Goal: Check status

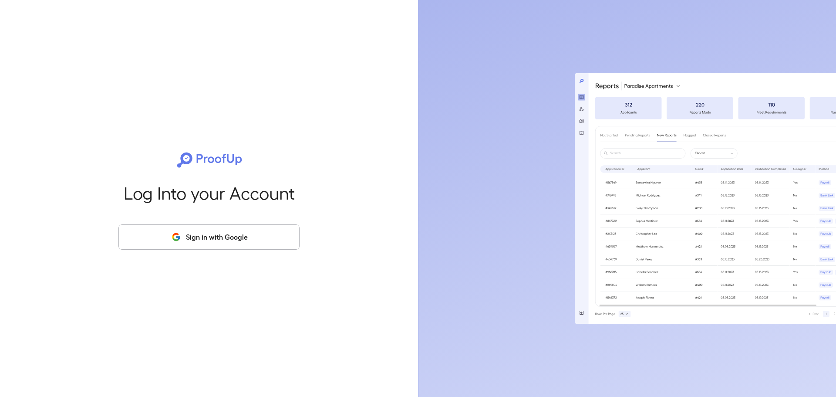
click at [224, 239] on button "Sign in with Google" at bounding box center [208, 236] width 181 height 25
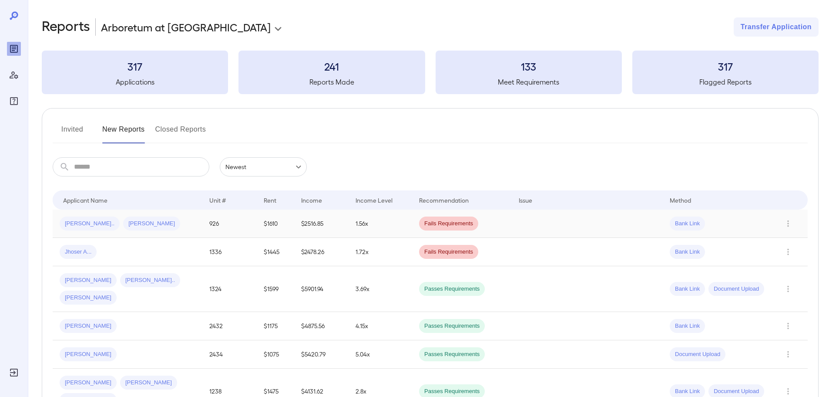
click at [159, 219] on div "[PERSON_NAME].. [PERSON_NAME]" at bounding box center [128, 223] width 136 height 14
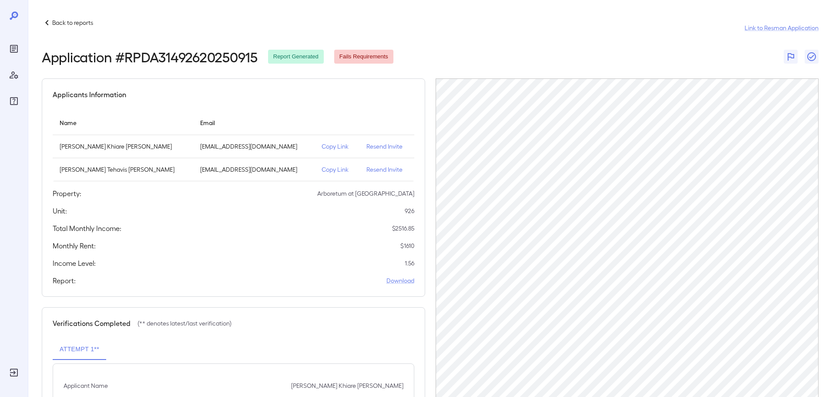
click at [780, 15] on div "Back to reports Link to Resman Application Application # RPDA31492620250915 Rep…" at bounding box center [428, 230] width 801 height 460
drag, startPoint x: 815, startPoint y: 0, endPoint x: 630, endPoint y: 31, distance: 186.7
click at [630, 31] on div "Back to reports Link to Resman Application" at bounding box center [430, 27] width 777 height 21
